Goal: Information Seeking & Learning: Learn about a topic

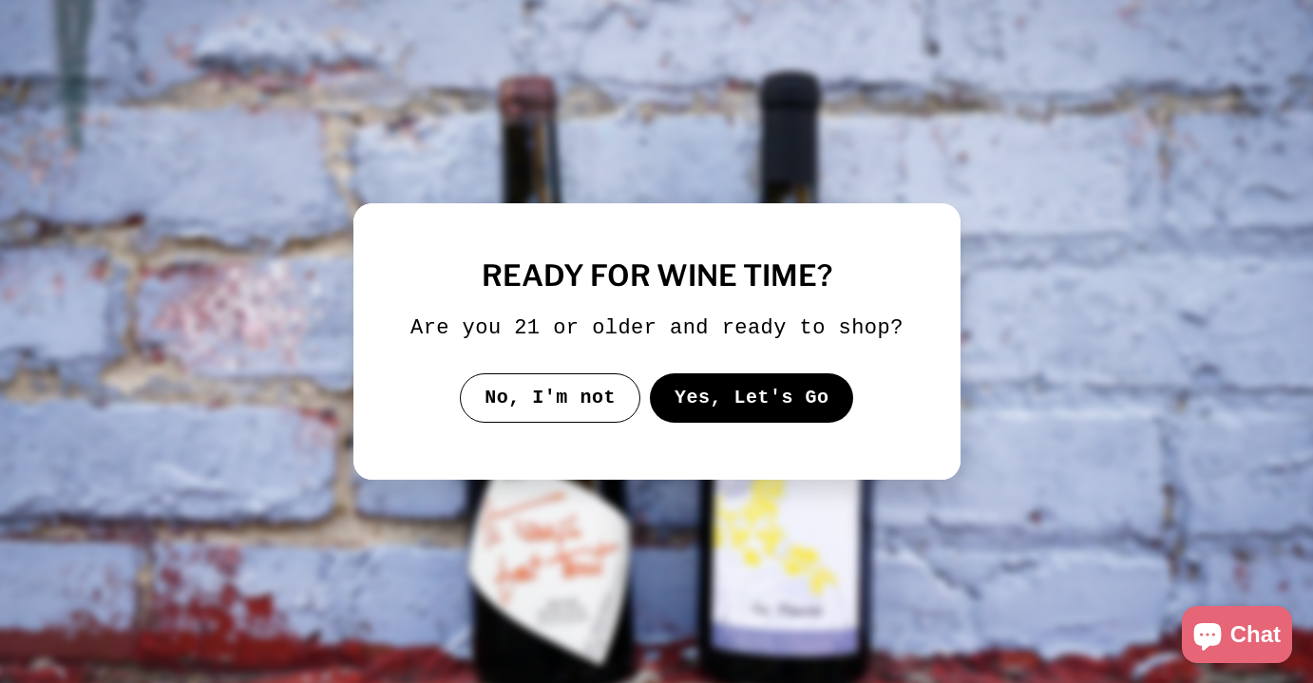
click at [747, 401] on button "Yes, Let's Go" at bounding box center [751, 397] width 204 height 49
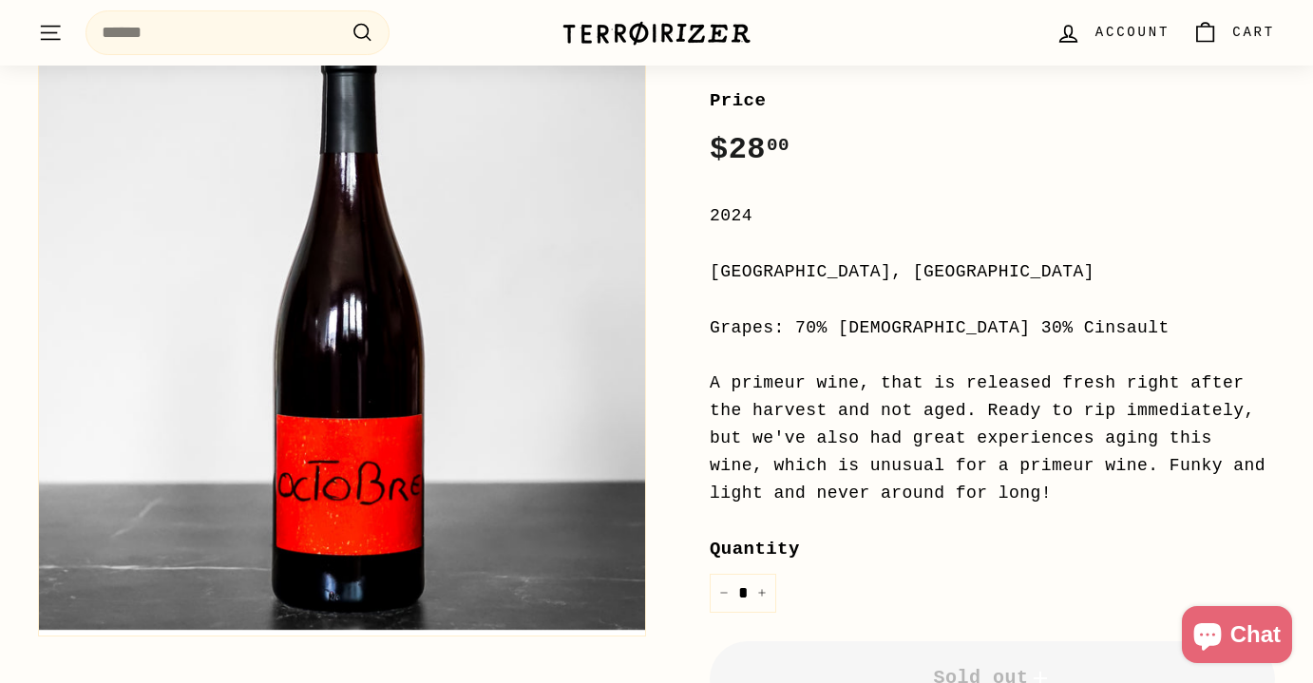
scroll to position [314, 0]
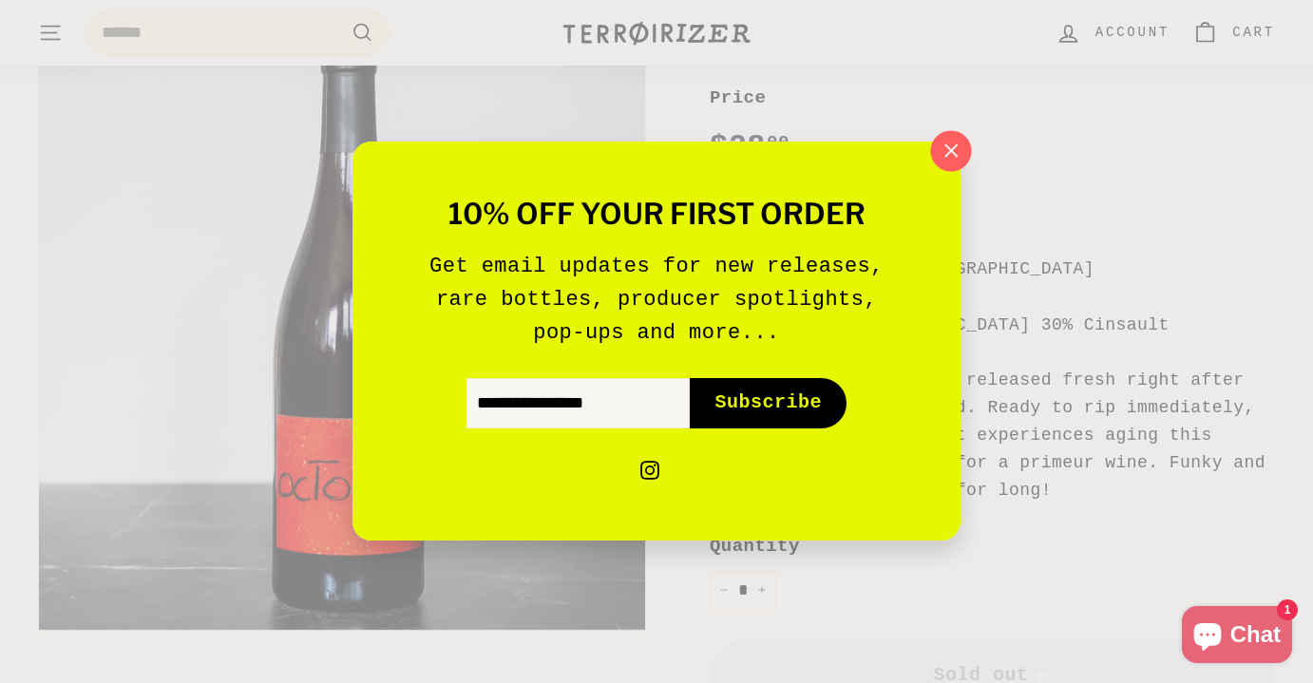
click at [963, 143] on icon "button" at bounding box center [951, 151] width 29 height 29
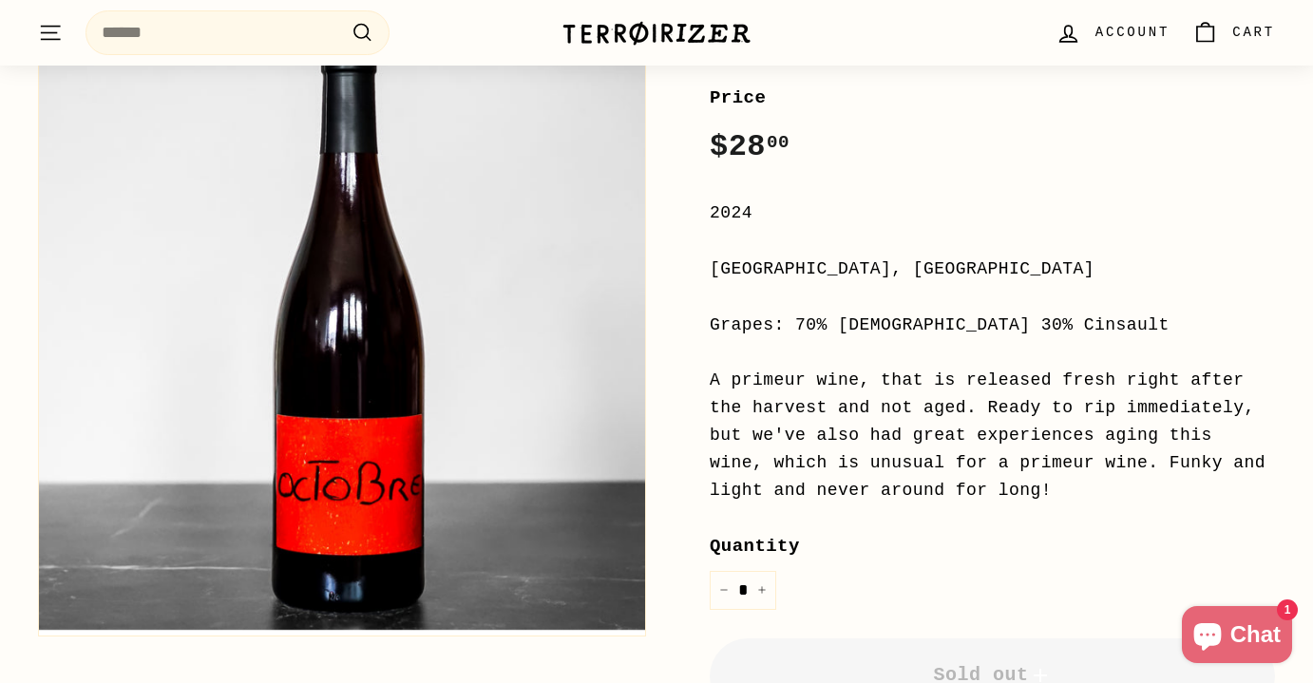
drag, startPoint x: 710, startPoint y: 265, endPoint x: 920, endPoint y: 275, distance: 210.2
click at [924, 275] on div "[GEOGRAPHIC_DATA], [GEOGRAPHIC_DATA]" at bounding box center [992, 270] width 565 height 28
copy div "[GEOGRAPHIC_DATA], [GEOGRAPHIC_DATA]"
drag, startPoint x: 798, startPoint y: 321, endPoint x: 1028, endPoint y: 321, distance: 230.0
click at [1028, 321] on div "Grapes: 70% [DEMOGRAPHIC_DATA] 30% Cinsault" at bounding box center [992, 326] width 565 height 28
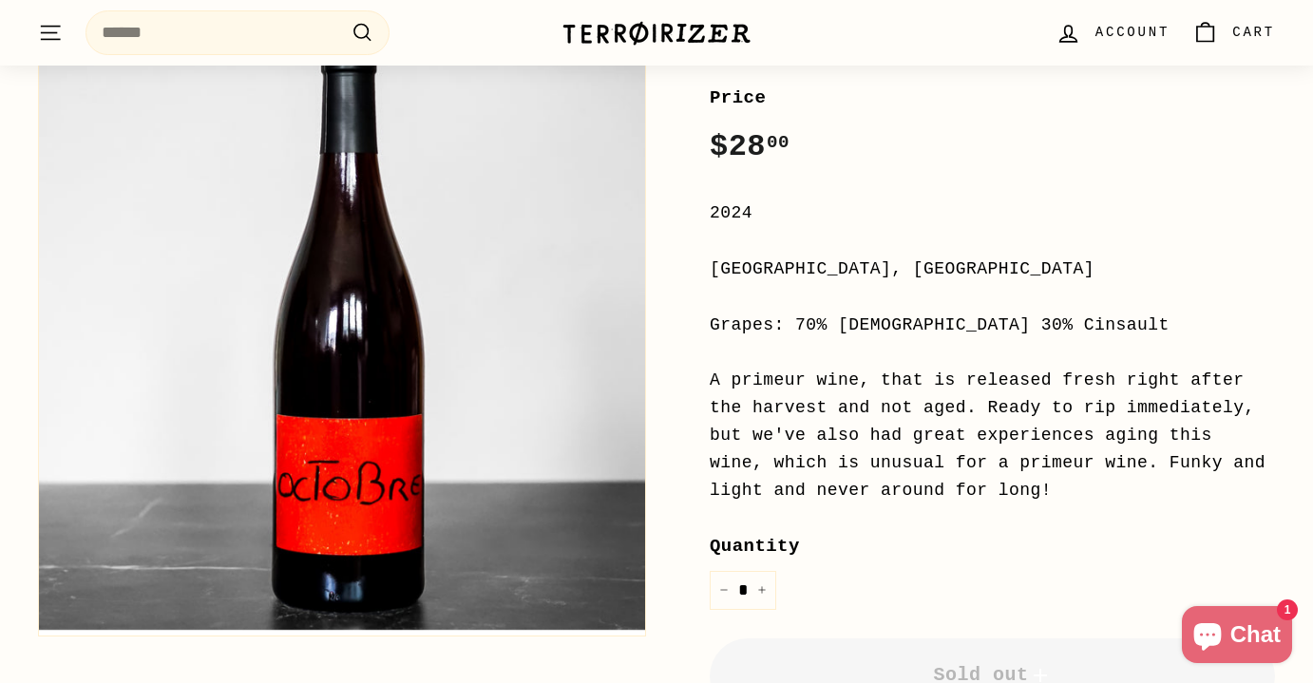
copy div "70% [DEMOGRAPHIC_DATA] 30% Cinsault"
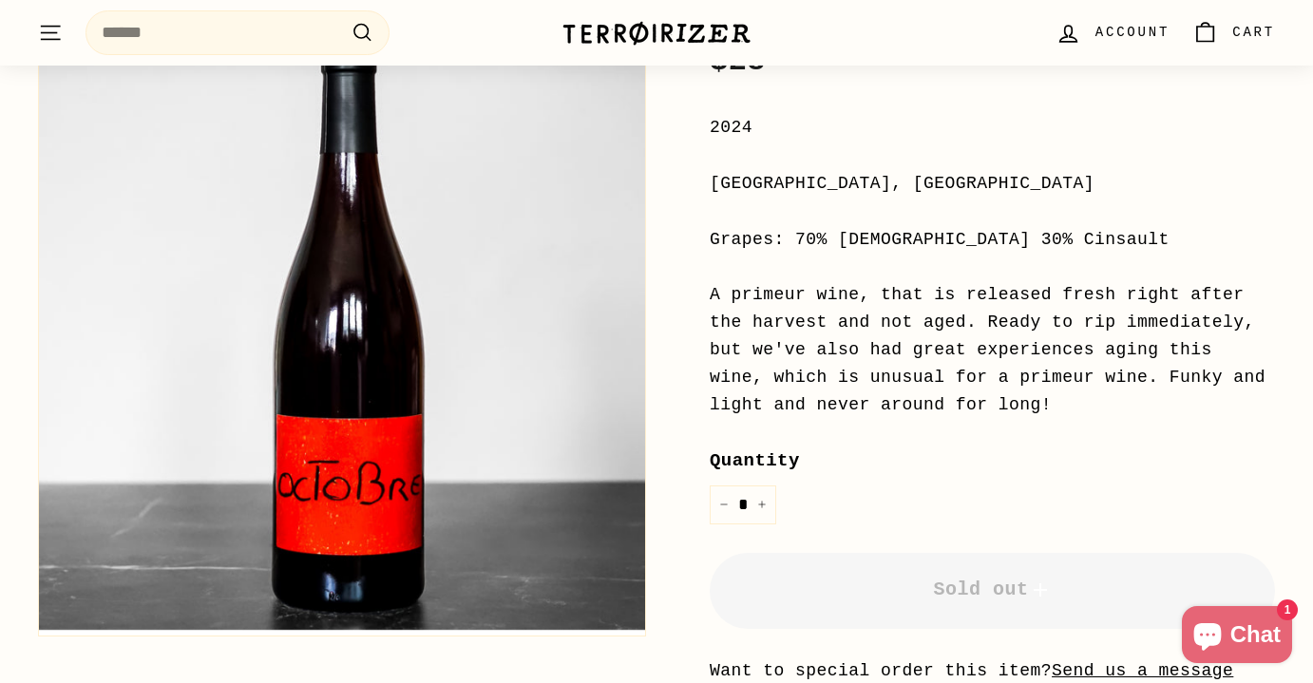
scroll to position [407, 0]
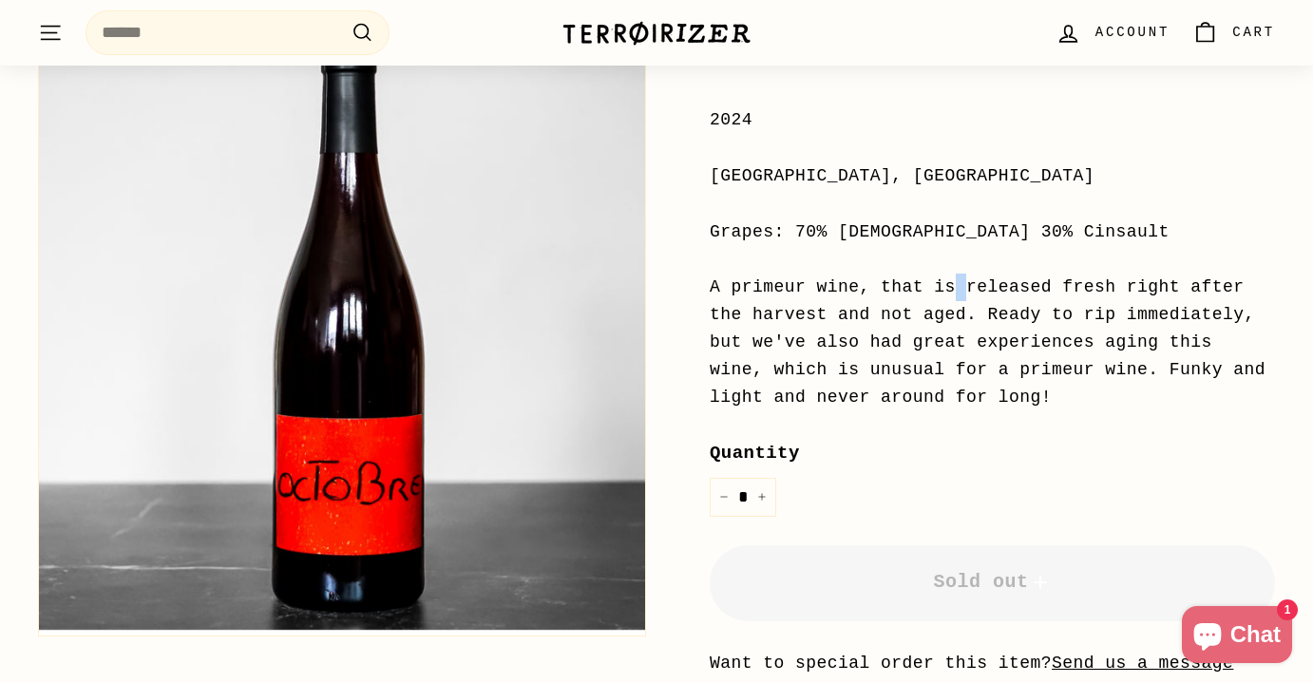
drag, startPoint x: 714, startPoint y: 279, endPoint x: 730, endPoint y: 284, distance: 16.8
click at [729, 284] on div "A primeur wine, that is released fresh right after the harvest and not aged. Re…" at bounding box center [992, 342] width 565 height 137
click at [716, 284] on div "A primeur wine, that is released fresh right after the harvest and not aged. Re…" at bounding box center [992, 342] width 565 height 137
drag, startPoint x: 712, startPoint y: 283, endPoint x: 1065, endPoint y: 371, distance: 364.1
click at [1066, 373] on div "A primeur wine, that is released fresh right after the harvest and not aged. Re…" at bounding box center [992, 342] width 565 height 137
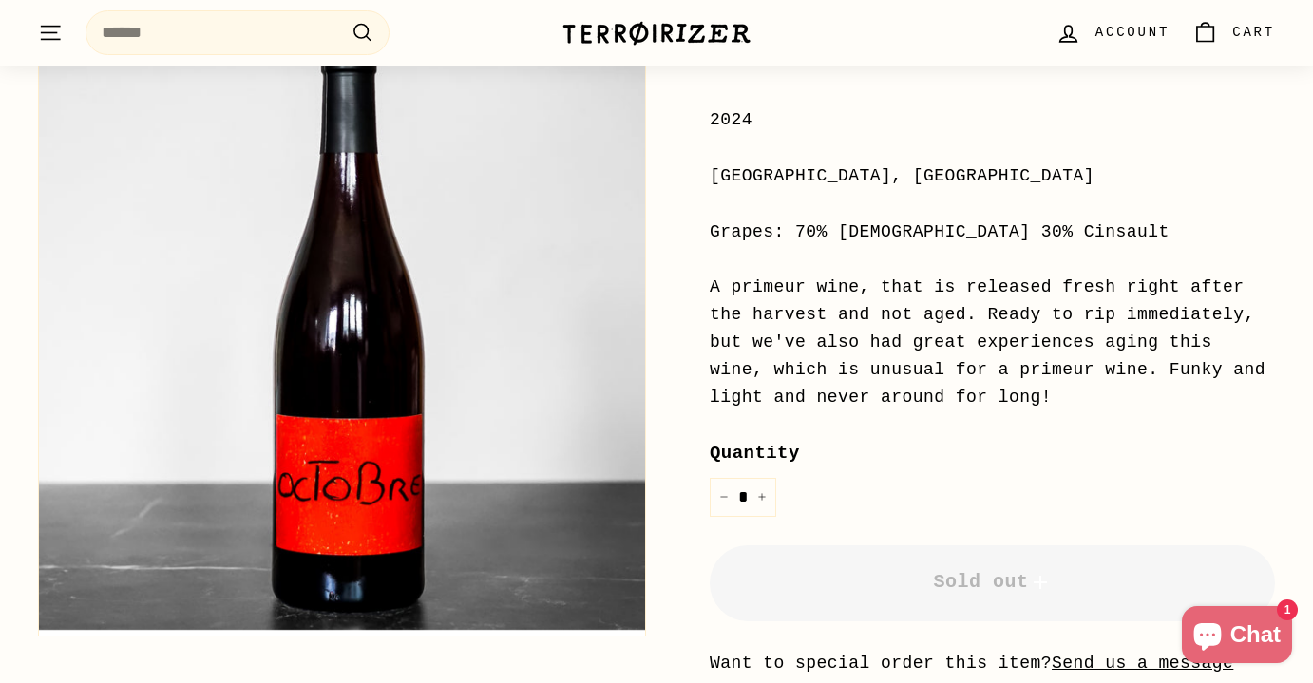
copy div "A primeur wine, that is released fresh right after the harvest and not aged. Re…"
